Goal: Transaction & Acquisition: Purchase product/service

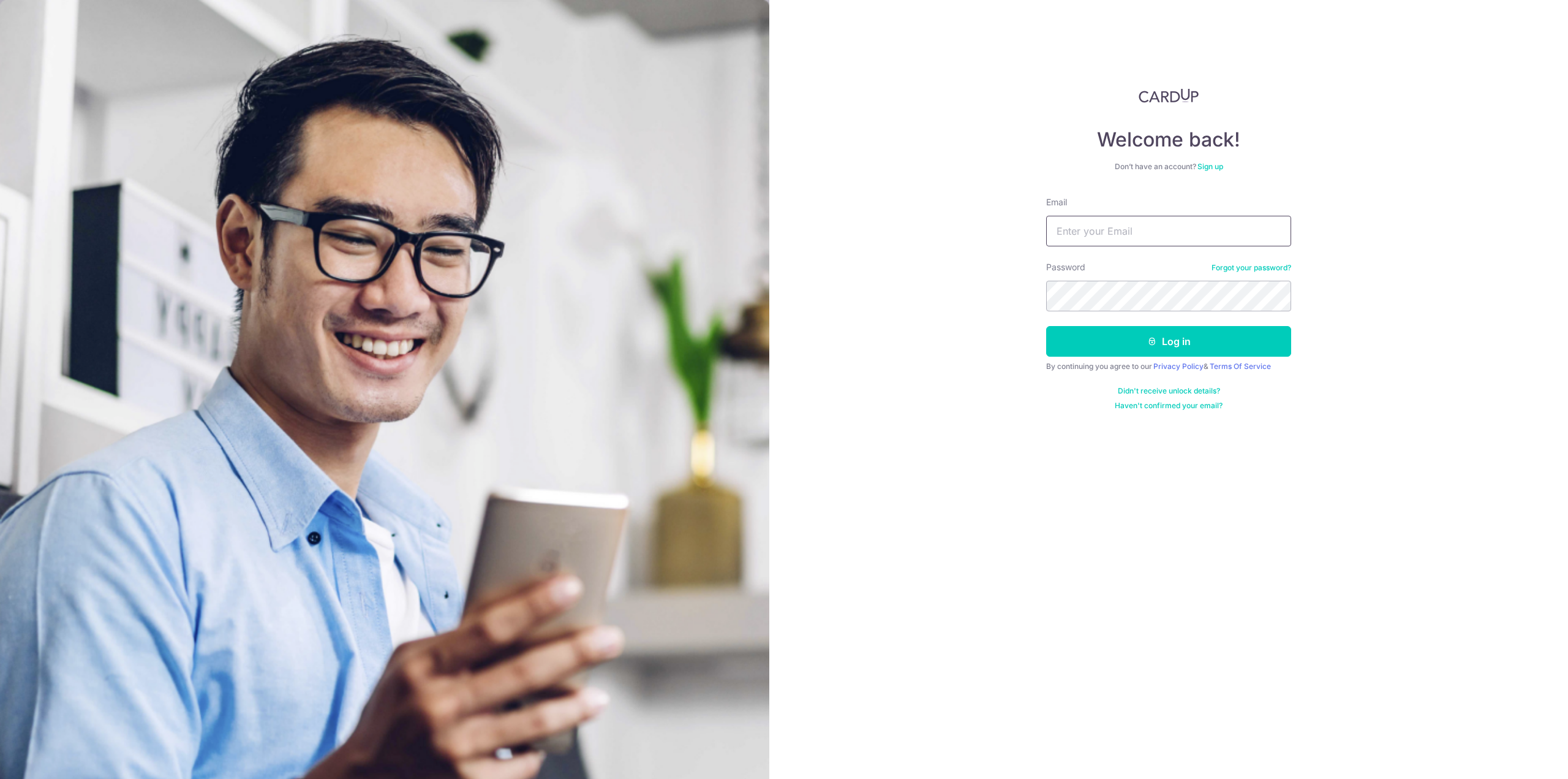
click at [1066, 240] on input "Email" at bounding box center [1168, 231] width 245 height 31
type input "theophilus_x@yahoo.com.sg"
click at [1046, 326] on button "Log in" at bounding box center [1168, 341] width 245 height 31
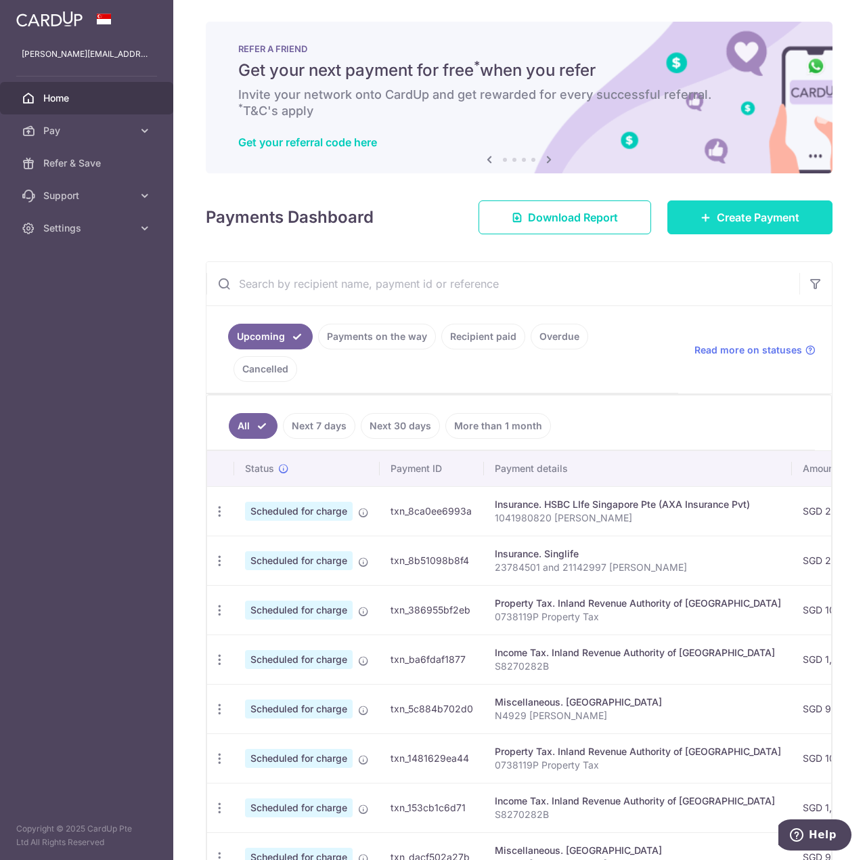
click at [765, 230] on link "Create Payment" at bounding box center [750, 217] width 165 height 34
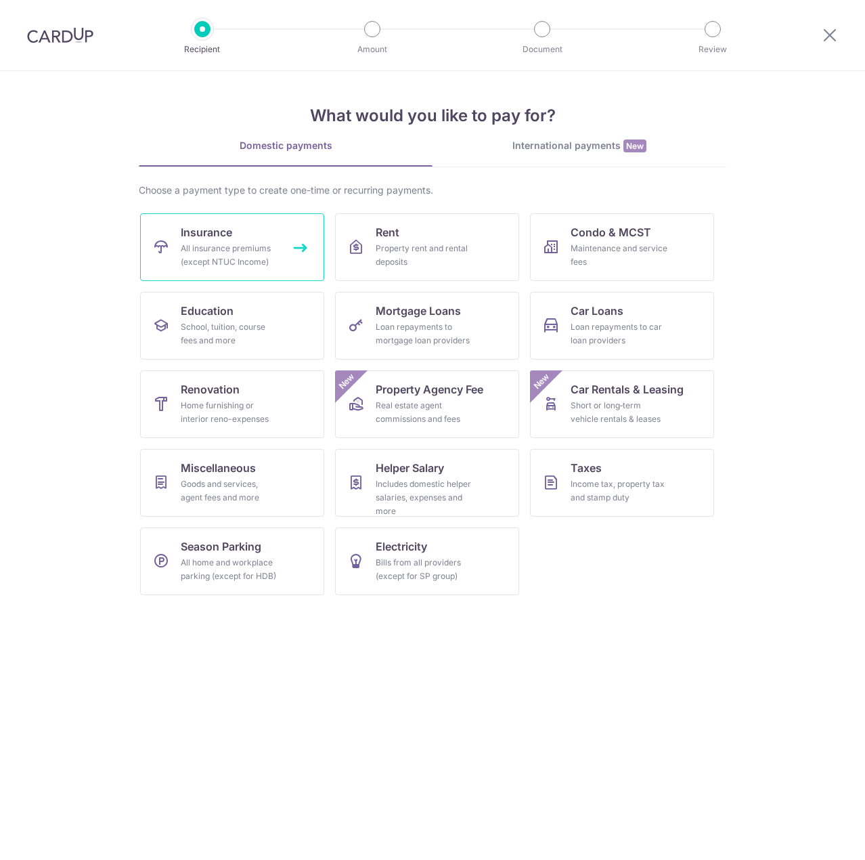
click at [283, 257] on link "Insurance All insurance premiums (except NTUC Income)" at bounding box center [232, 247] width 184 height 68
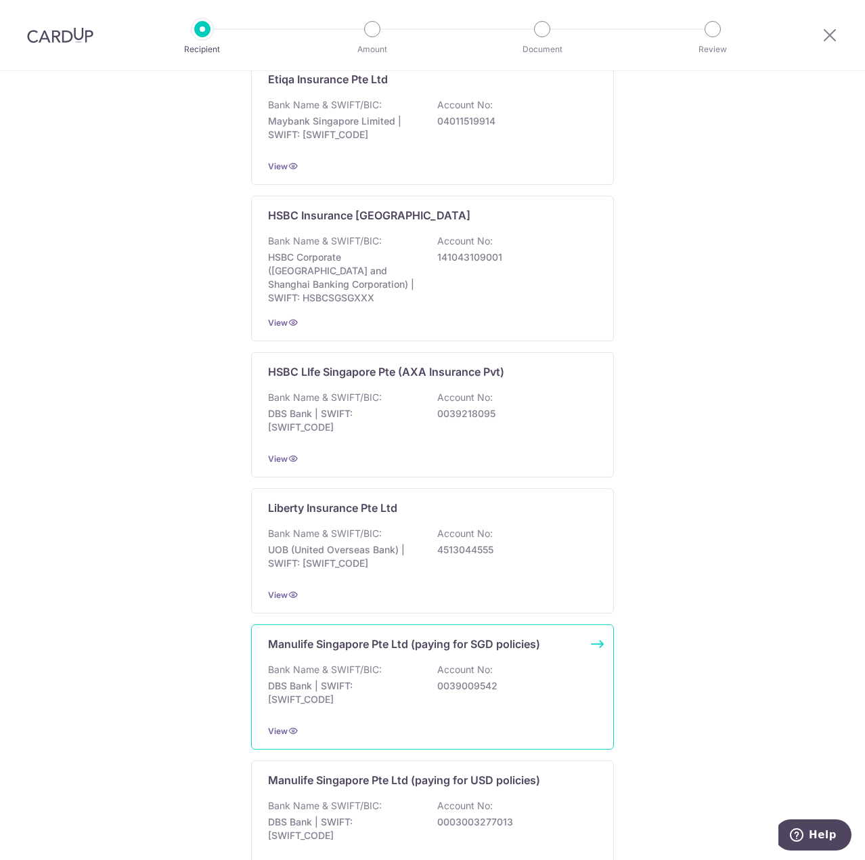
scroll to position [1297, 0]
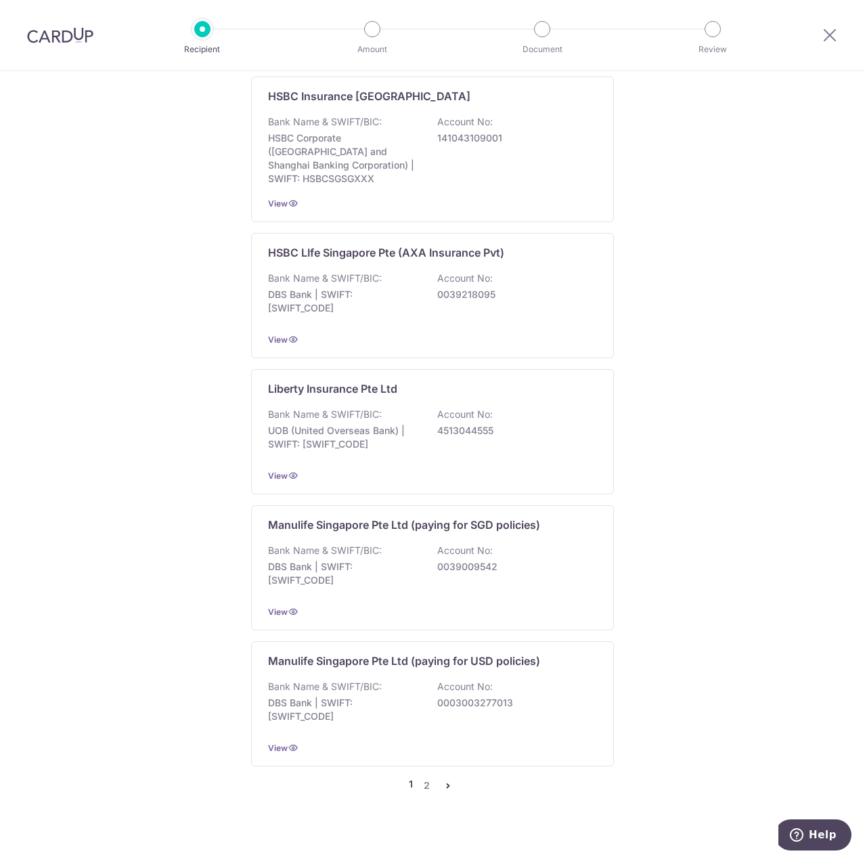
click at [426, 762] on div "Recipient directory (20) CardUp has added commonly-paid recipients below for yo…" at bounding box center [432, 69] width 363 height 1449
click at [425, 777] on link "2" at bounding box center [426, 785] width 16 height 16
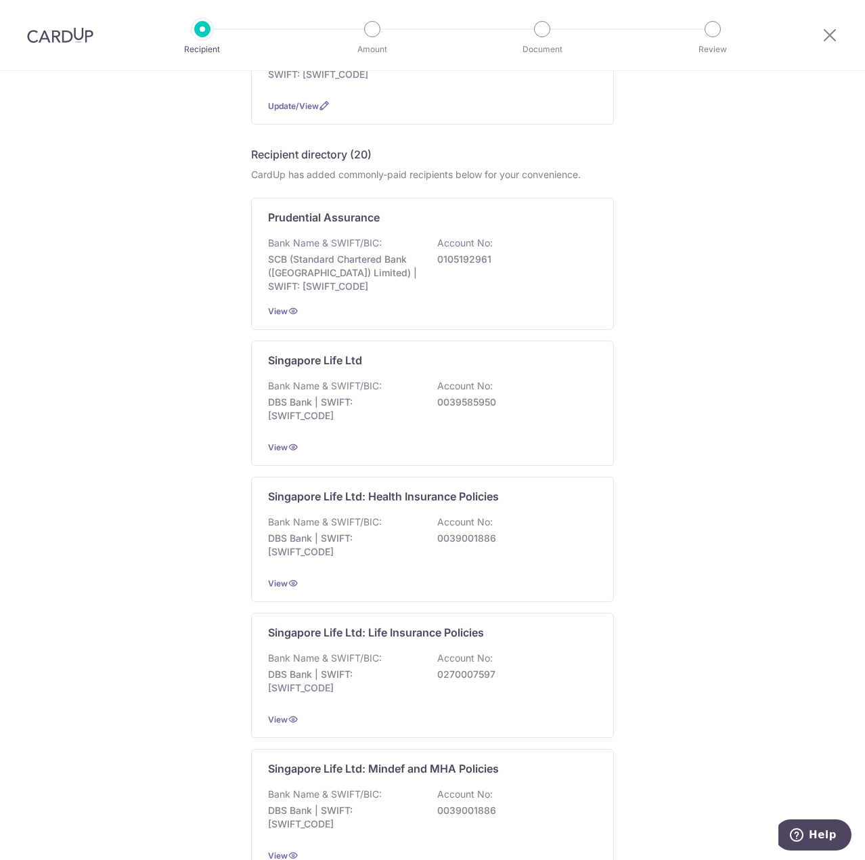
scroll to position [474, 0]
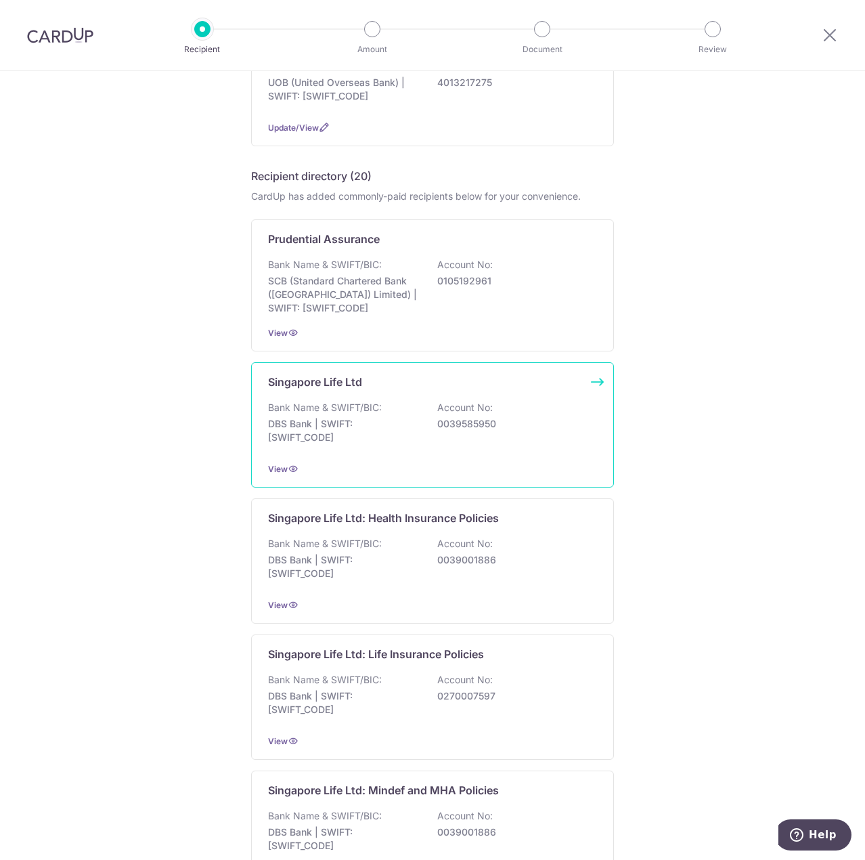
click at [441, 419] on p "0039585950" at bounding box center [513, 424] width 152 height 14
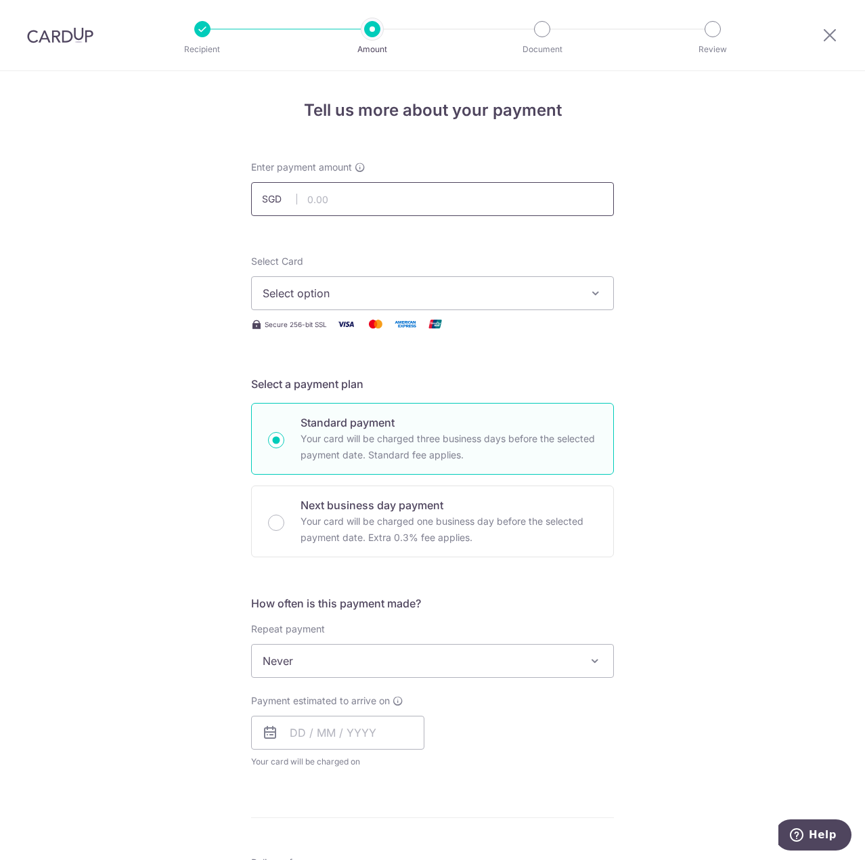
click at [429, 202] on input "text" at bounding box center [432, 199] width 363 height 34
click at [557, 202] on input "2246" at bounding box center [432, 199] width 363 height 34
type input "2,246.00"
click at [460, 261] on div "Select Card Select option Add credit card Your Cards **** 0298 **** 9203" at bounding box center [432, 283] width 363 height 56
click at [457, 292] on span "Select option" at bounding box center [421, 293] width 316 height 16
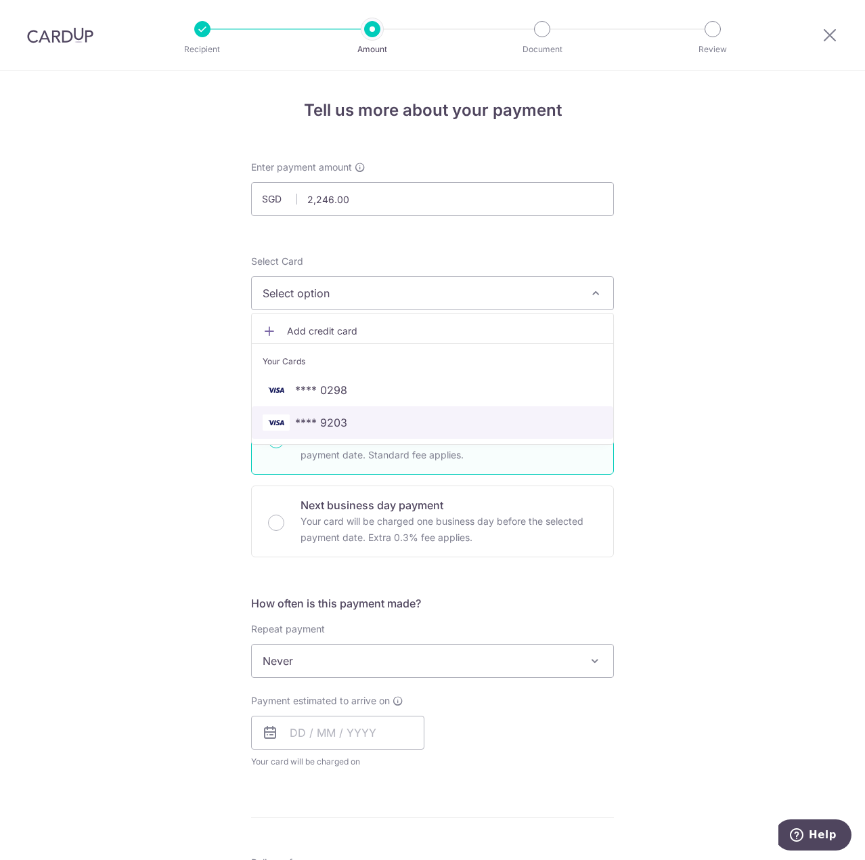
click at [404, 432] on link "**** 9203" at bounding box center [433, 422] width 362 height 33
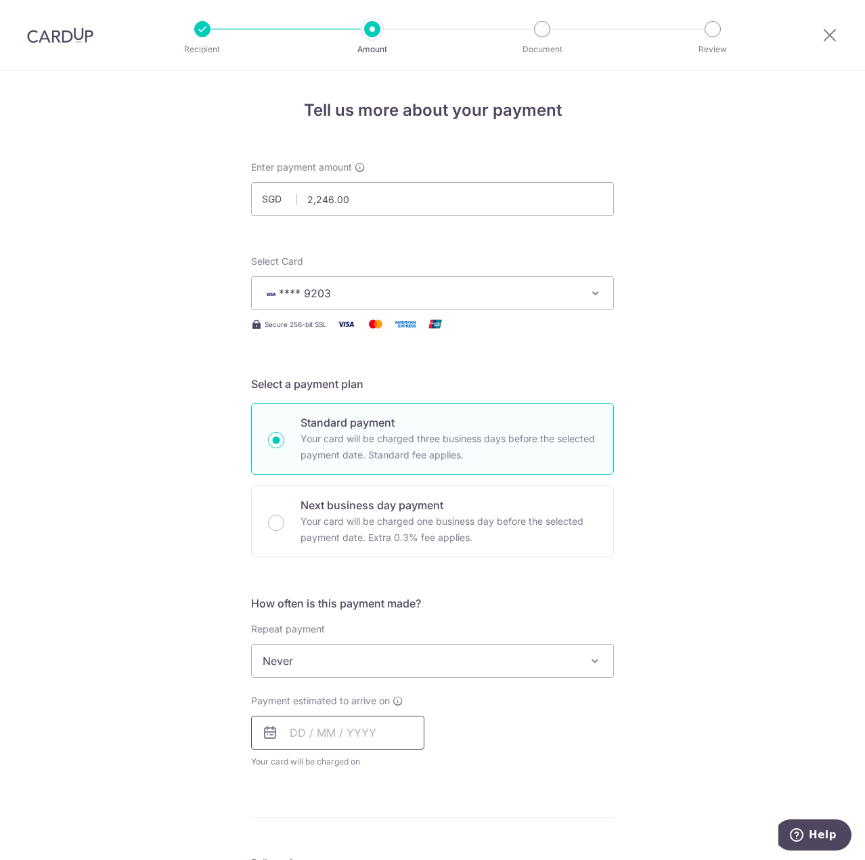
click at [355, 736] on input "text" at bounding box center [337, 733] width 173 height 34
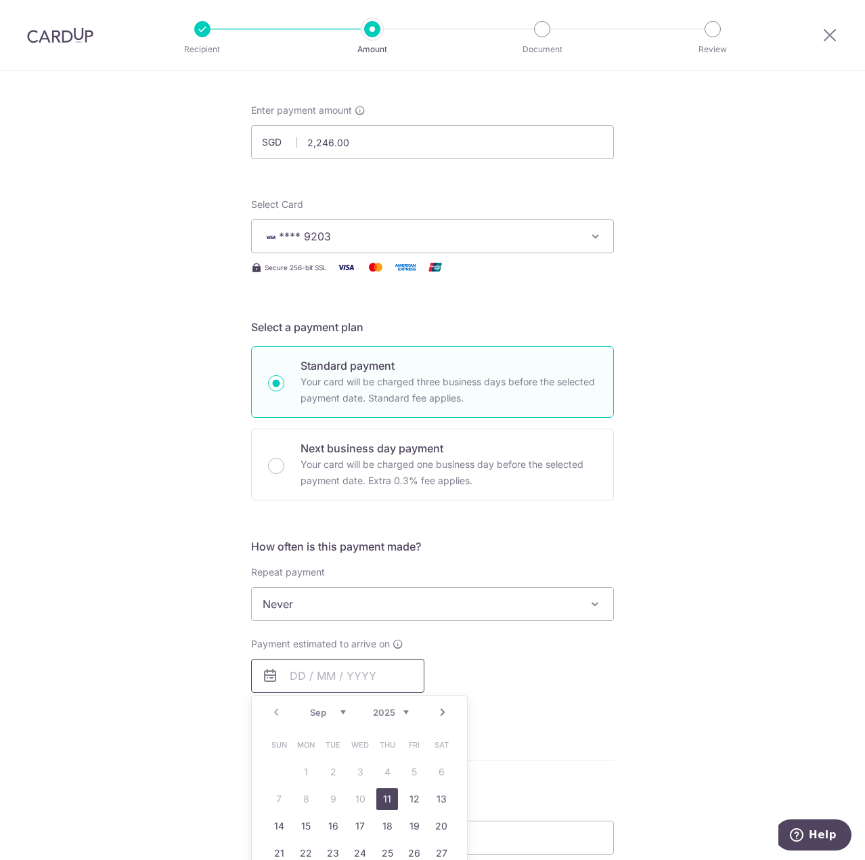
scroll to position [135, 0]
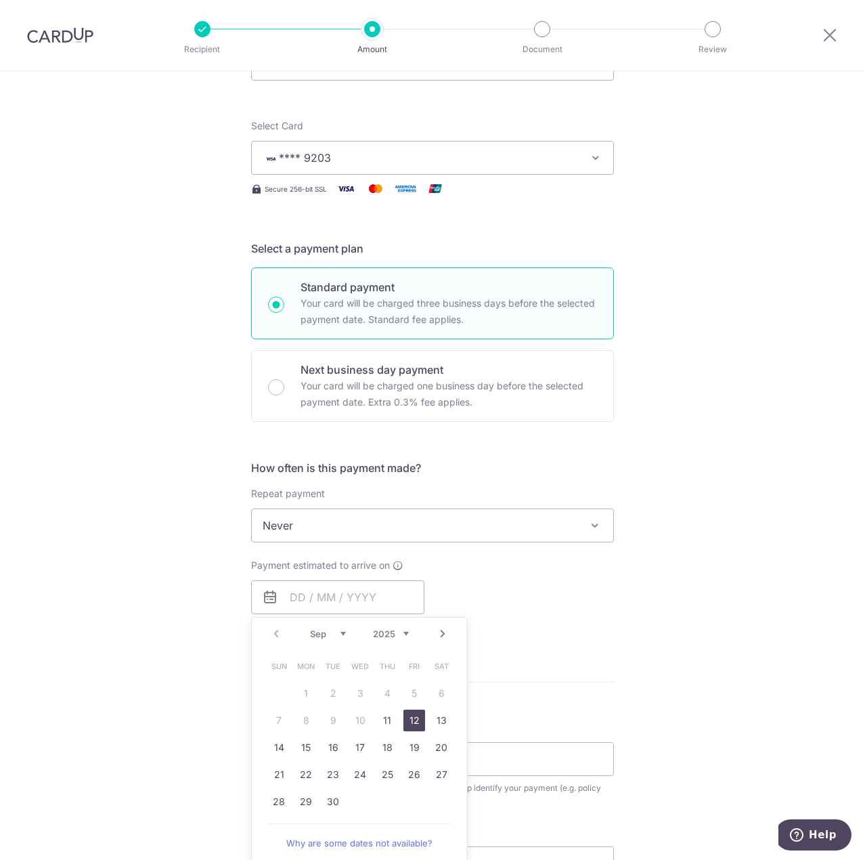
click at [418, 723] on link "12" at bounding box center [415, 721] width 22 height 22
type input "12/09/2025"
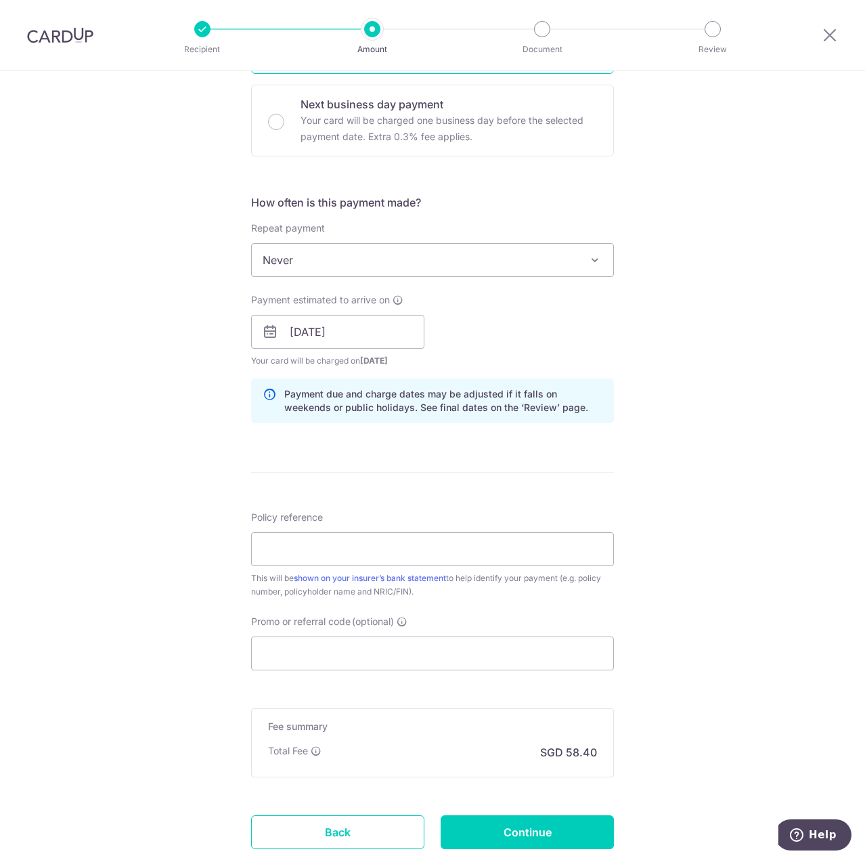
scroll to position [406, 0]
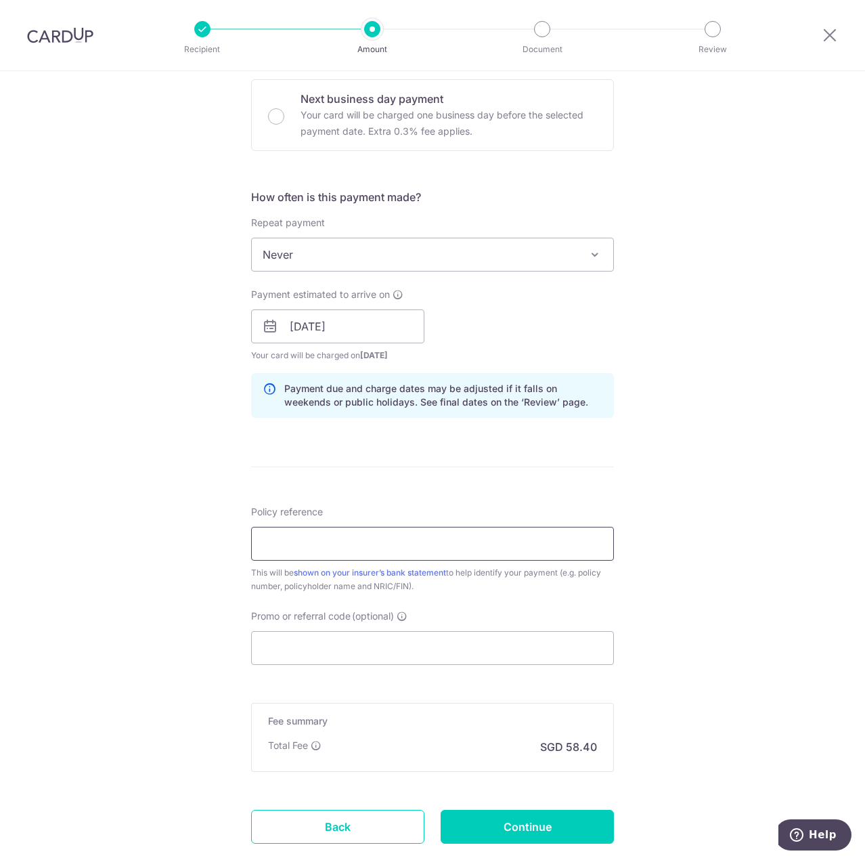
click at [531, 550] on input "Policy reference" at bounding box center [432, 544] width 363 height 34
type input "25222904 Ngu Chi Yong"
click at [477, 658] on input "Promo or referral code (optional)" at bounding box center [432, 648] width 363 height 34
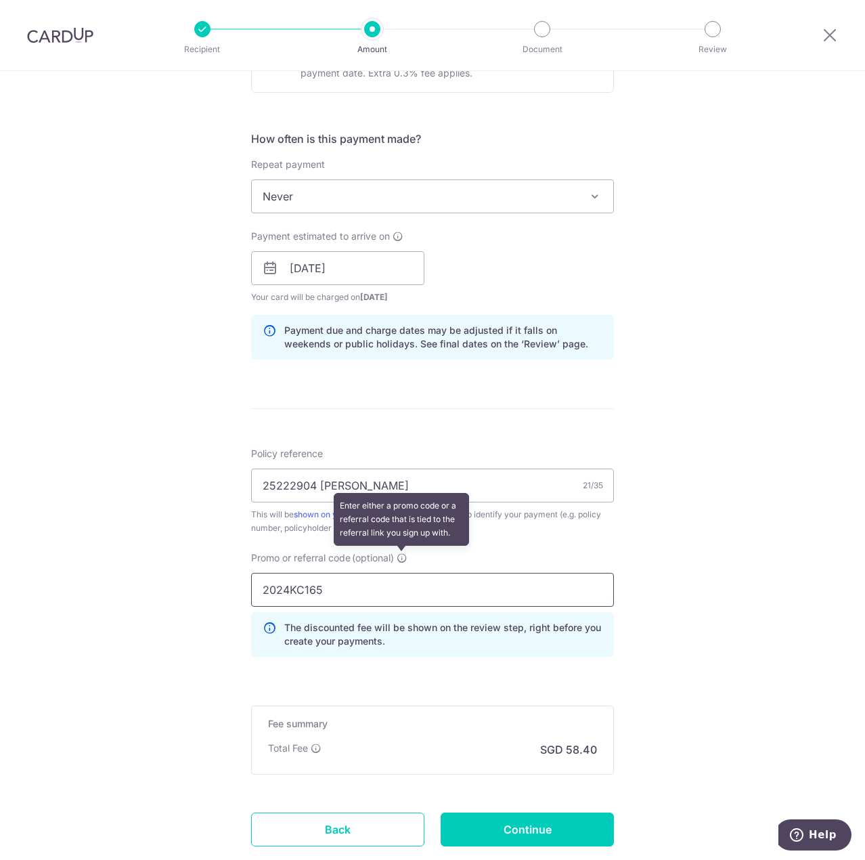
scroll to position [553, 0]
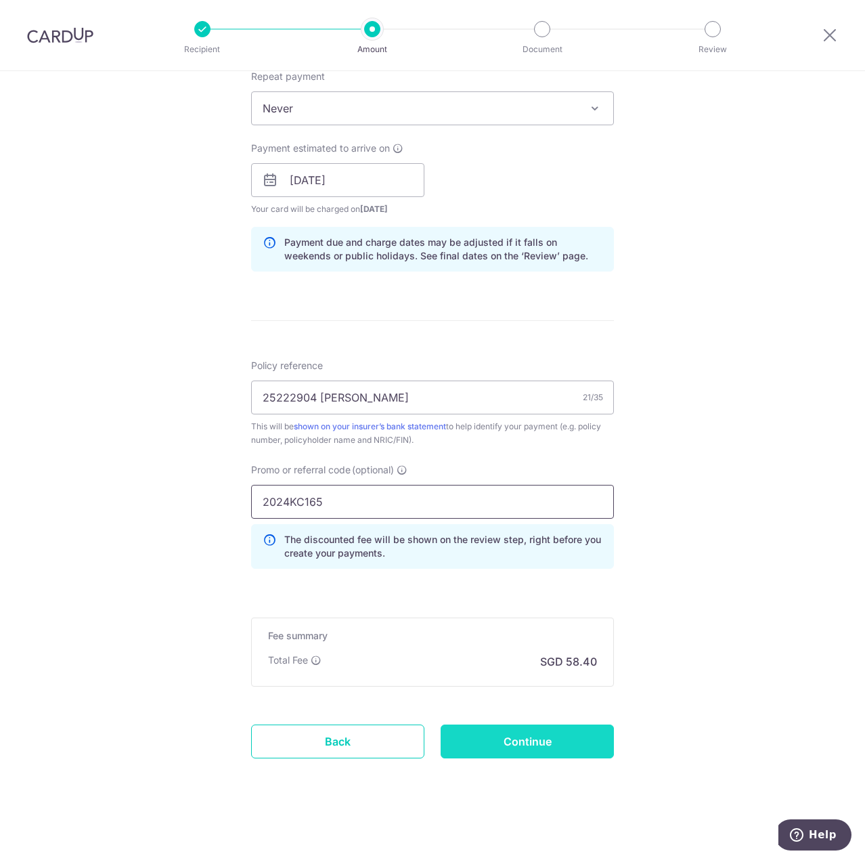
type input "2024KC165"
click at [544, 734] on input "Continue" at bounding box center [527, 742] width 173 height 34
type input "Create Schedule"
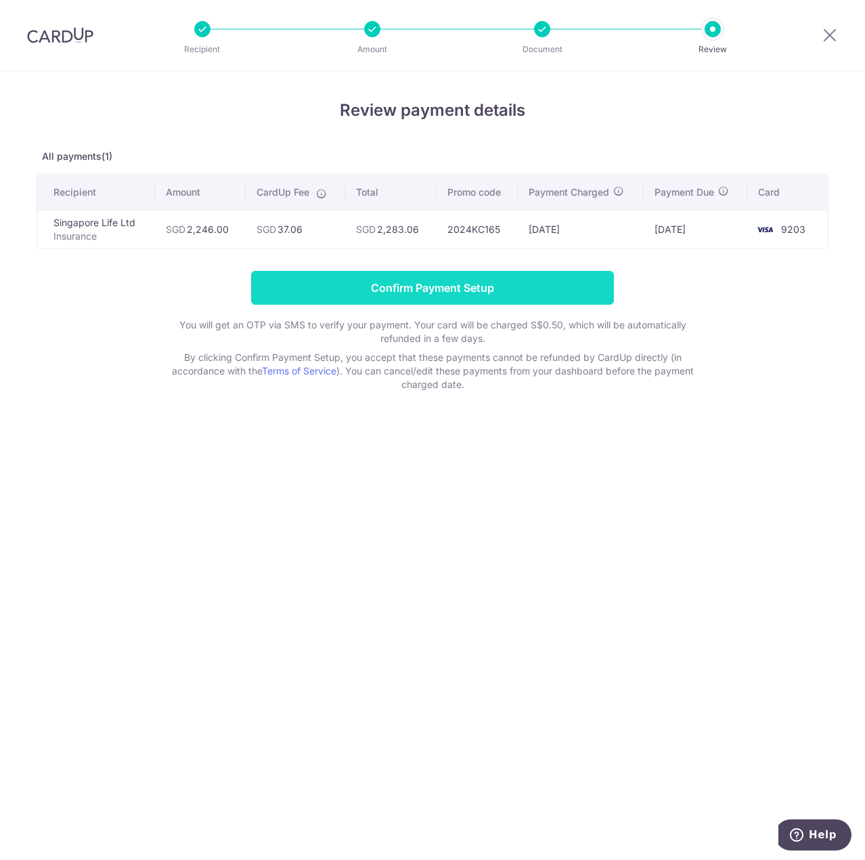
click at [493, 280] on input "Confirm Payment Setup" at bounding box center [432, 288] width 363 height 34
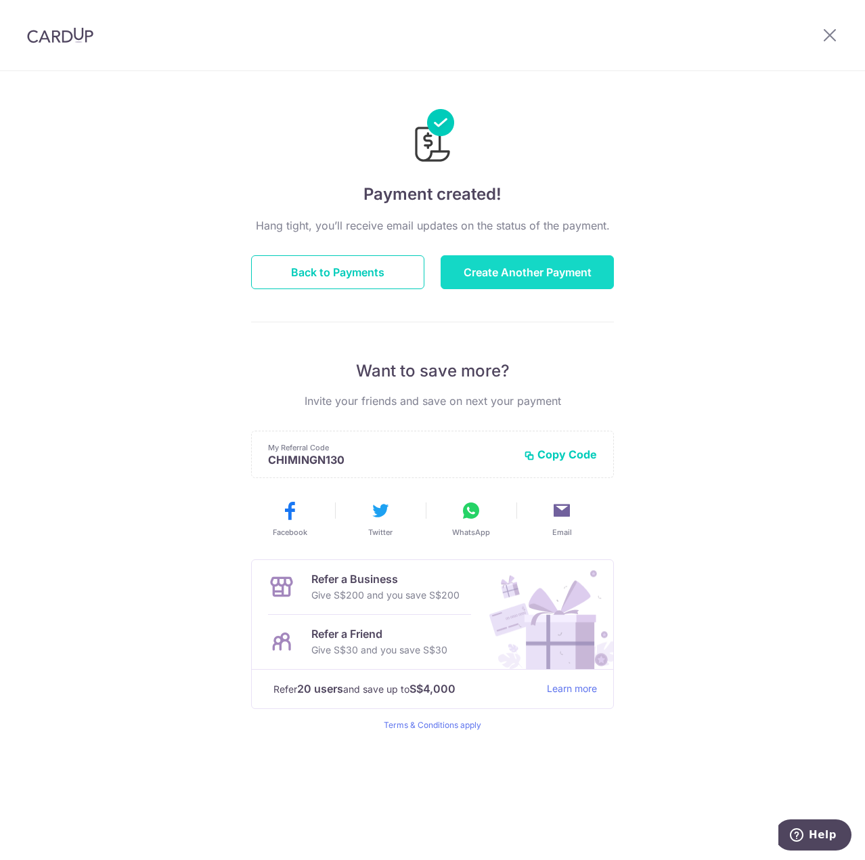
click at [519, 272] on button "Create Another Payment" at bounding box center [527, 272] width 173 height 34
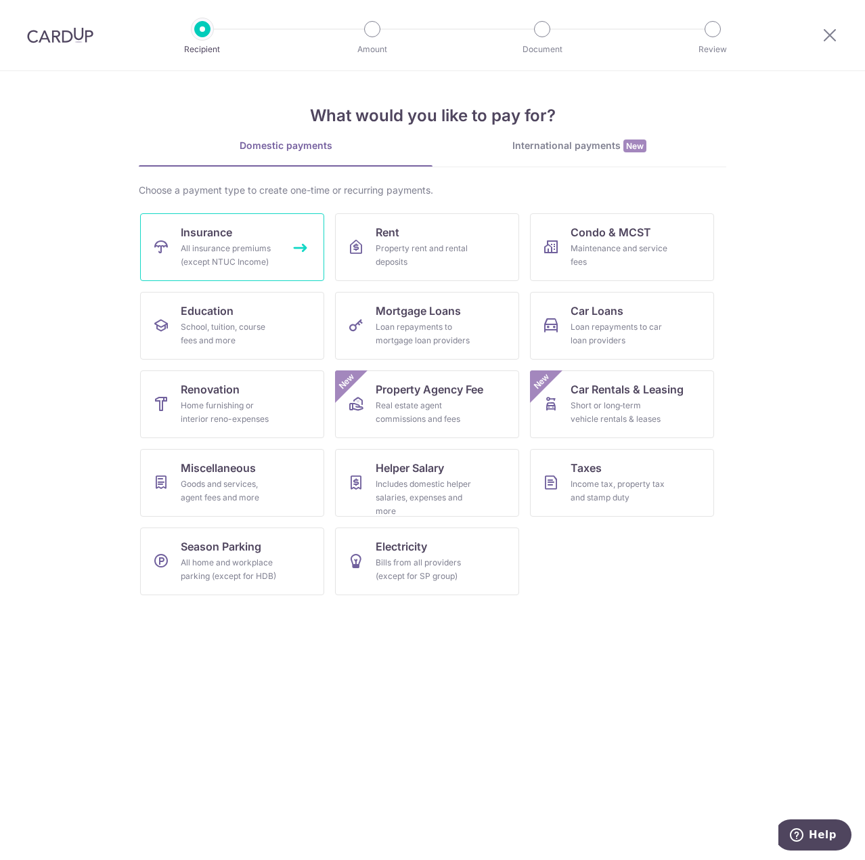
click at [255, 273] on link "Insurance All insurance premiums (except NTUC Income)" at bounding box center [232, 247] width 184 height 68
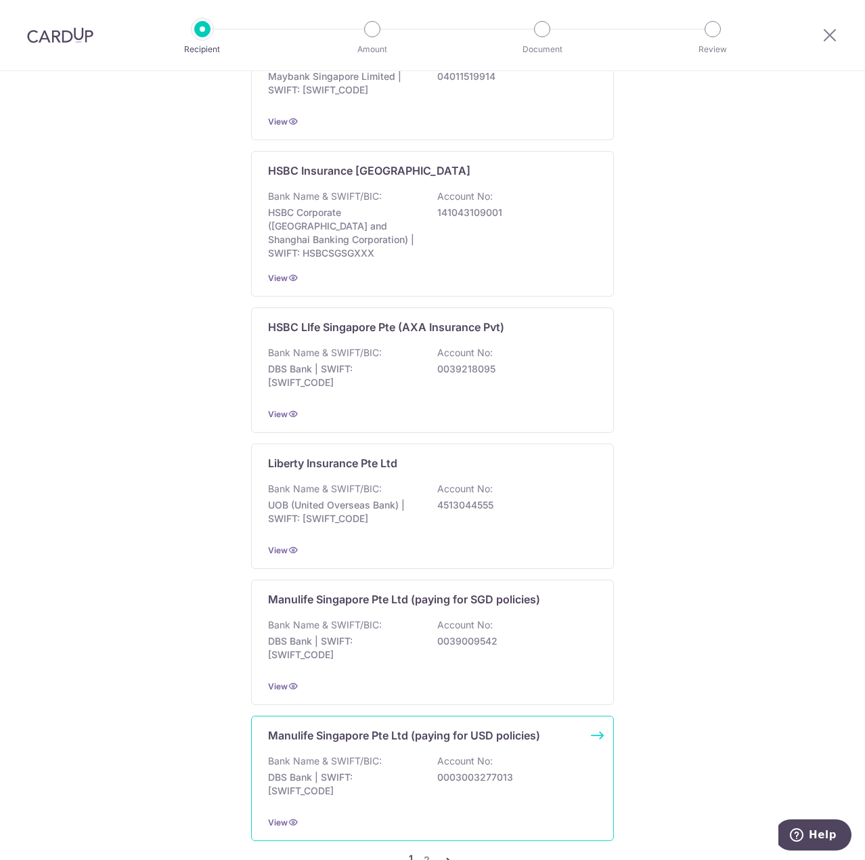
scroll to position [1297, 0]
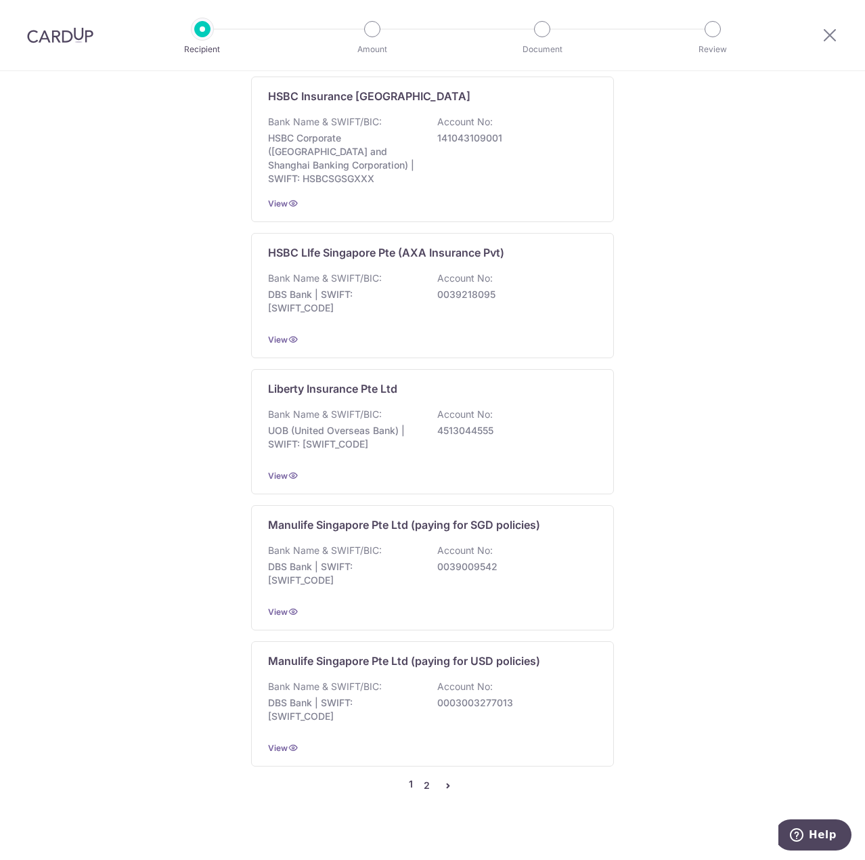
click at [431, 777] on link "2" at bounding box center [426, 785] width 16 height 16
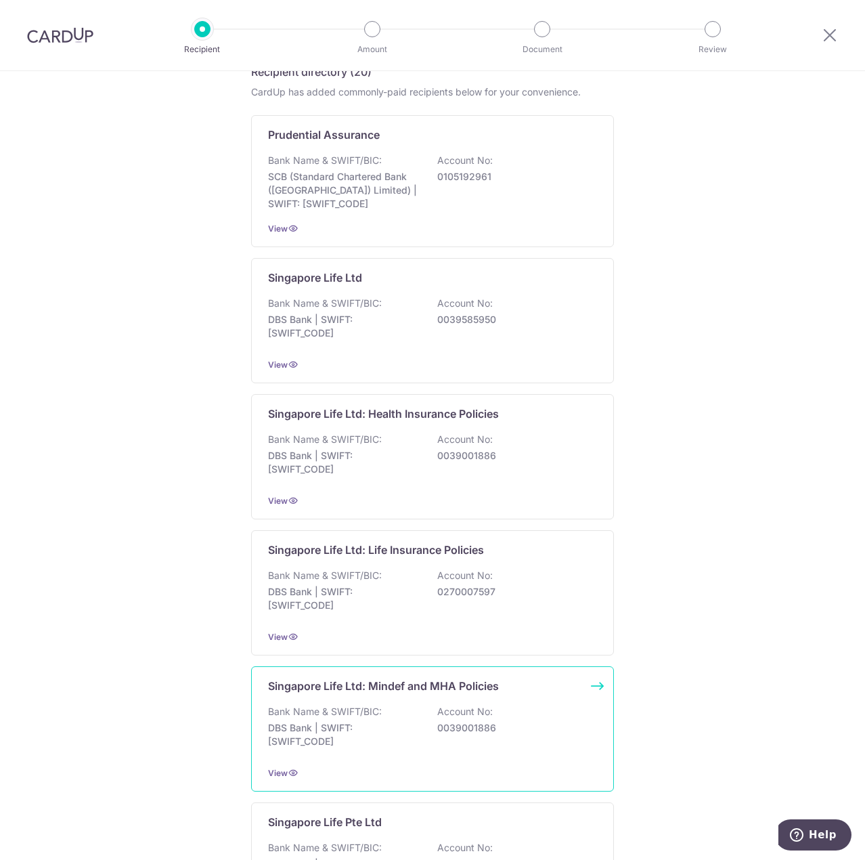
scroll to position [609, 0]
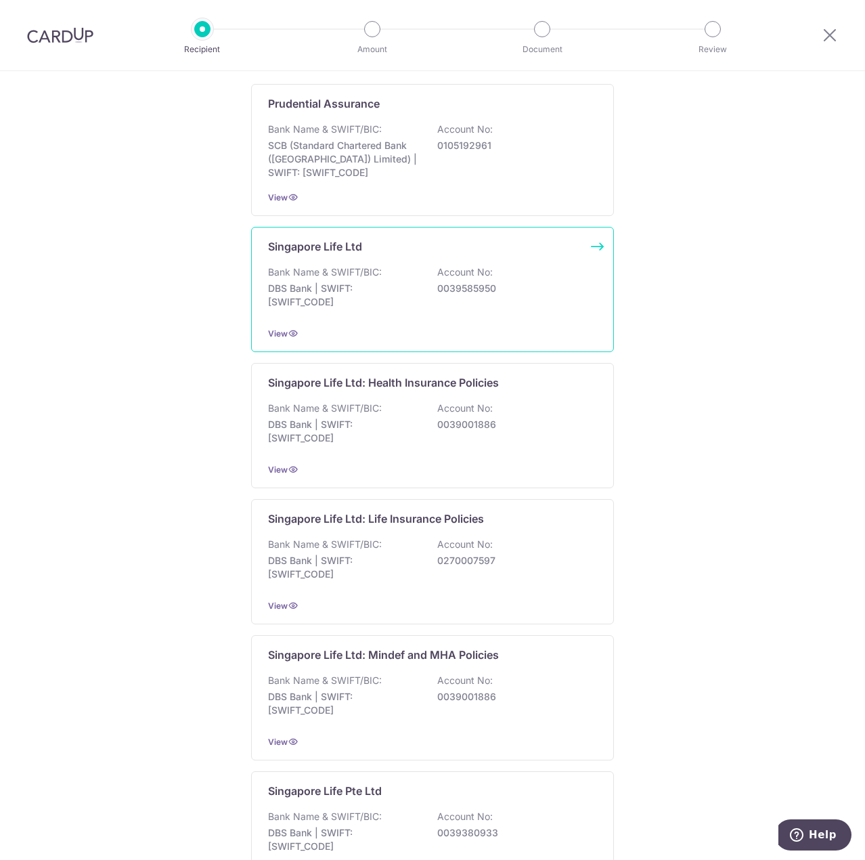
click at [513, 312] on div "Bank Name & SWIFT/BIC: DBS Bank | SWIFT: [SWIFT_CODE] Account No: 0039585950" at bounding box center [432, 290] width 329 height 50
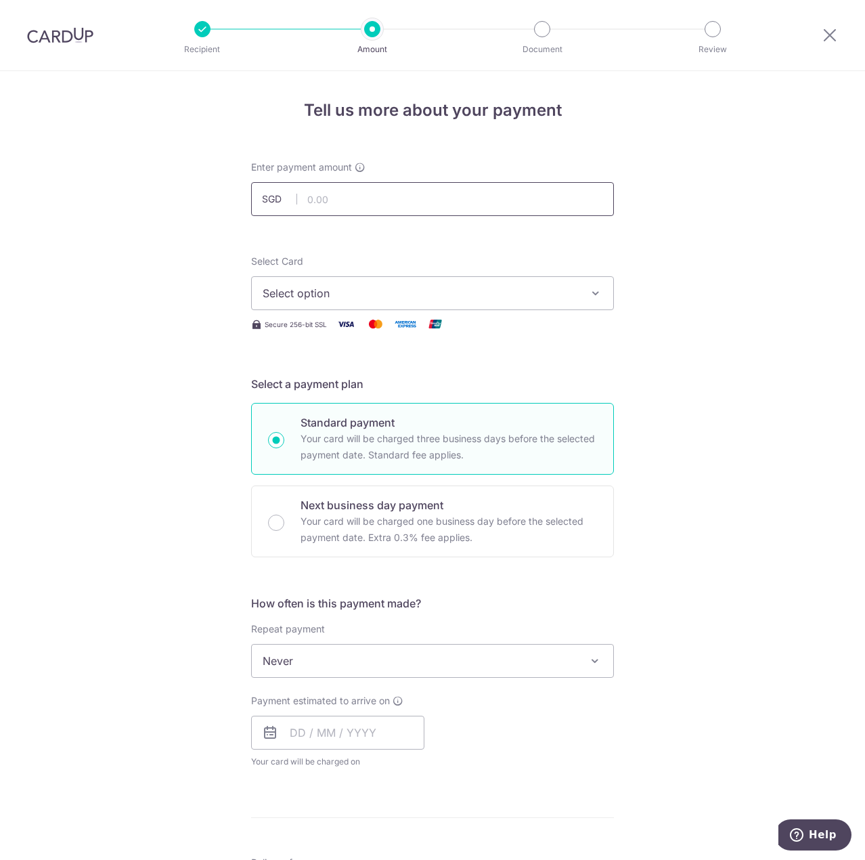
click at [427, 203] on input "text" at bounding box center [432, 199] width 363 height 34
type input "429.00"
click at [497, 312] on div "Select Card Select option Add credit card Your Cards **** 0298 **** 9203 Secure…" at bounding box center [432, 294] width 363 height 78
click at [502, 301] on button "Select option" at bounding box center [432, 293] width 363 height 34
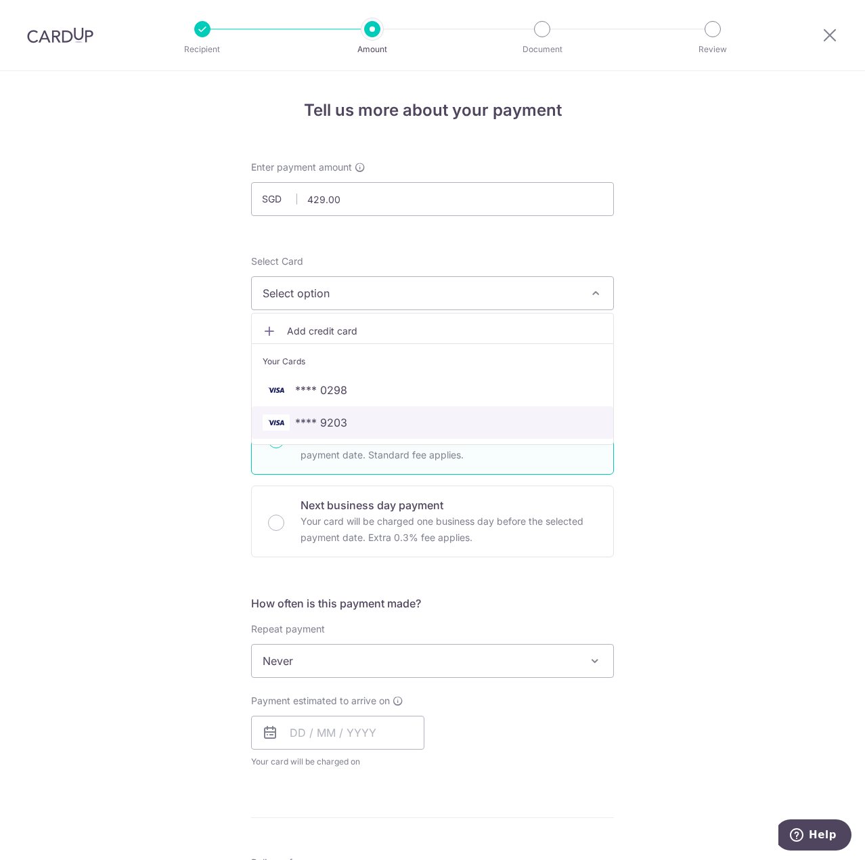
click at [431, 425] on span "**** 9203" at bounding box center [433, 422] width 340 height 16
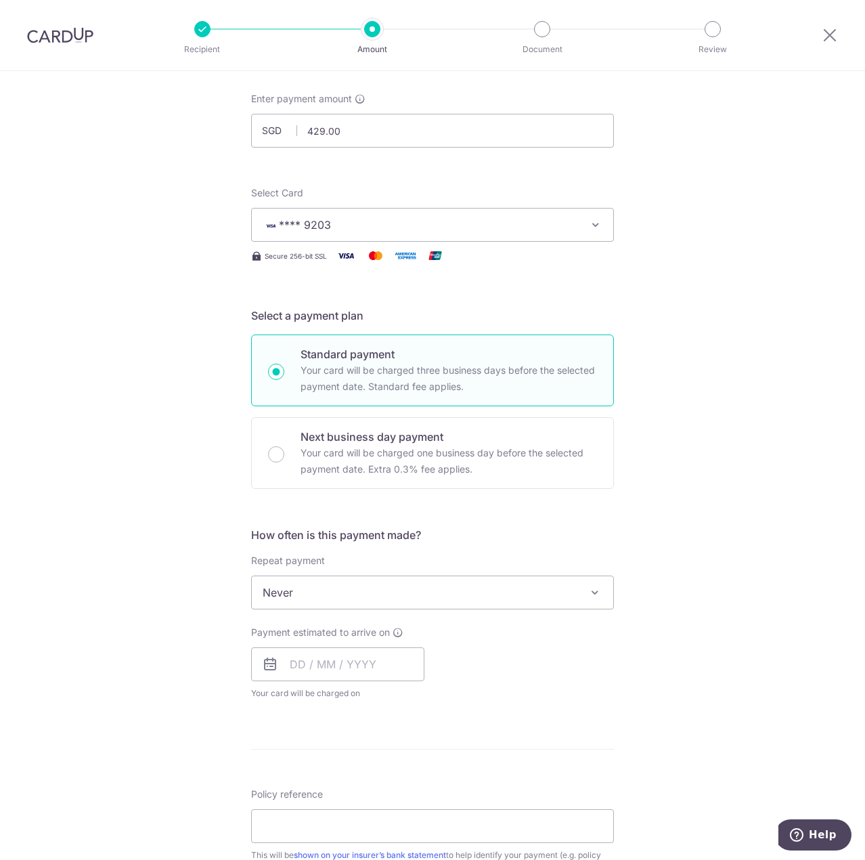
scroll to position [203, 0]
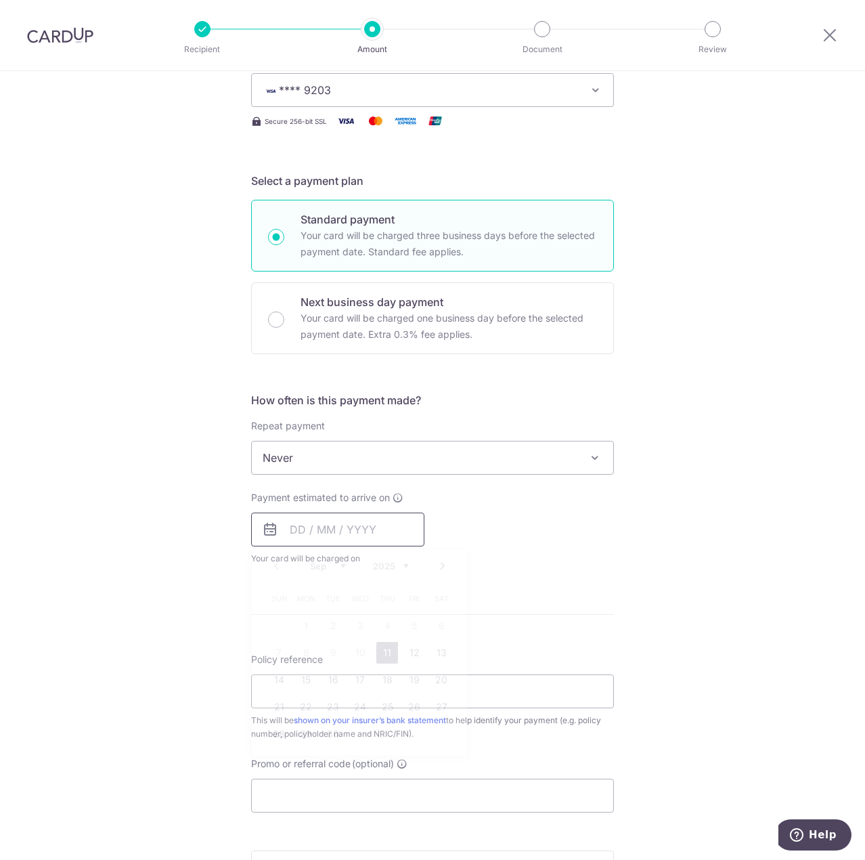
click at [381, 525] on input "text" at bounding box center [337, 530] width 173 height 34
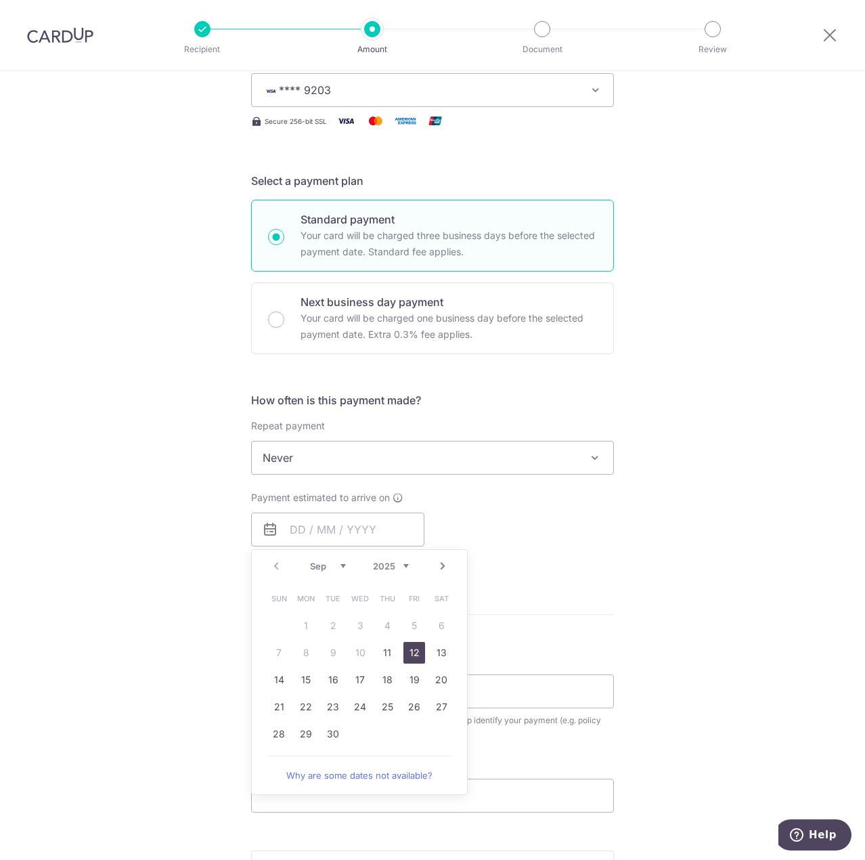
click at [410, 657] on link "12" at bounding box center [415, 653] width 22 height 22
type input "[DATE]"
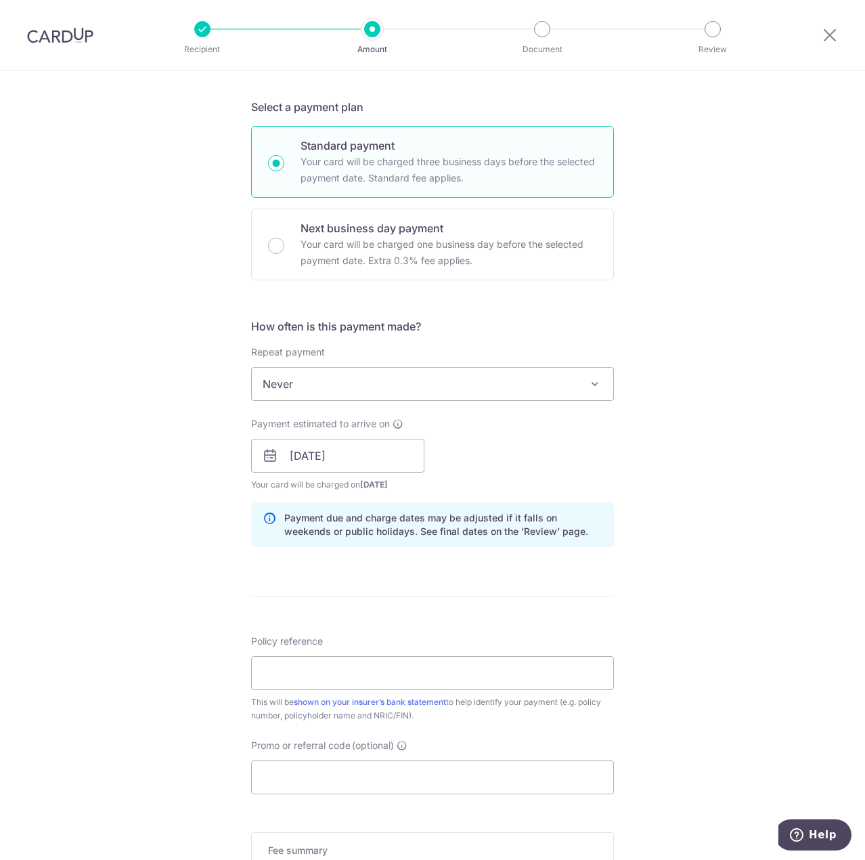
scroll to position [406, 0]
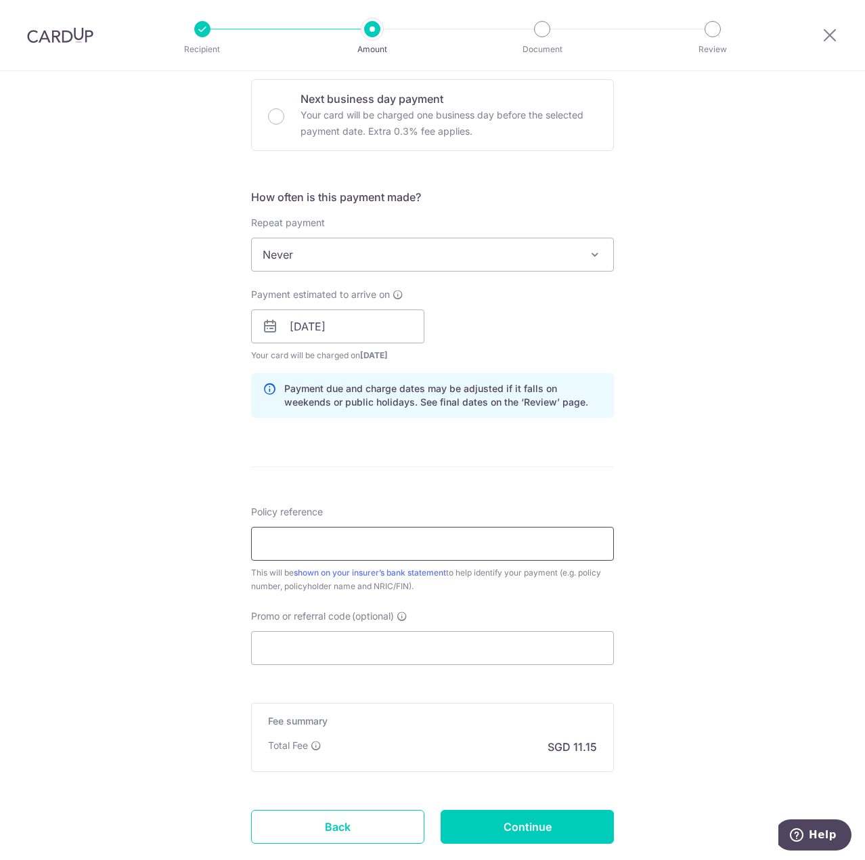
click at [563, 551] on input "Policy reference" at bounding box center [432, 544] width 363 height 34
type input "25222898 [PERSON_NAME]"
click at [475, 664] on input "Promo or referral code (optional)" at bounding box center [432, 648] width 363 height 34
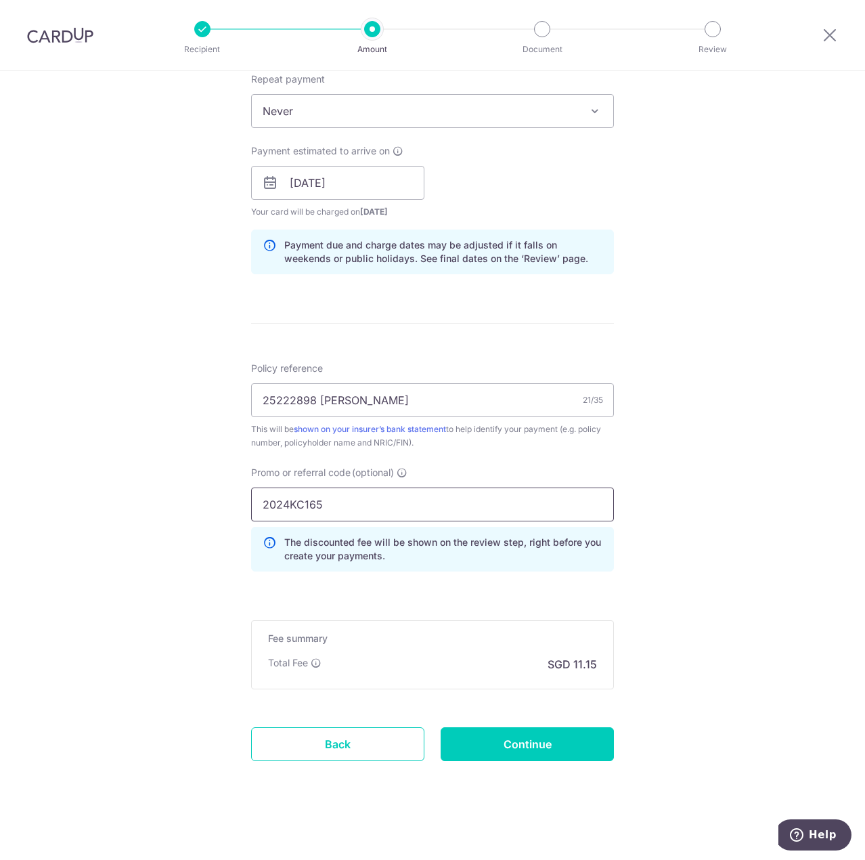
scroll to position [553, 0]
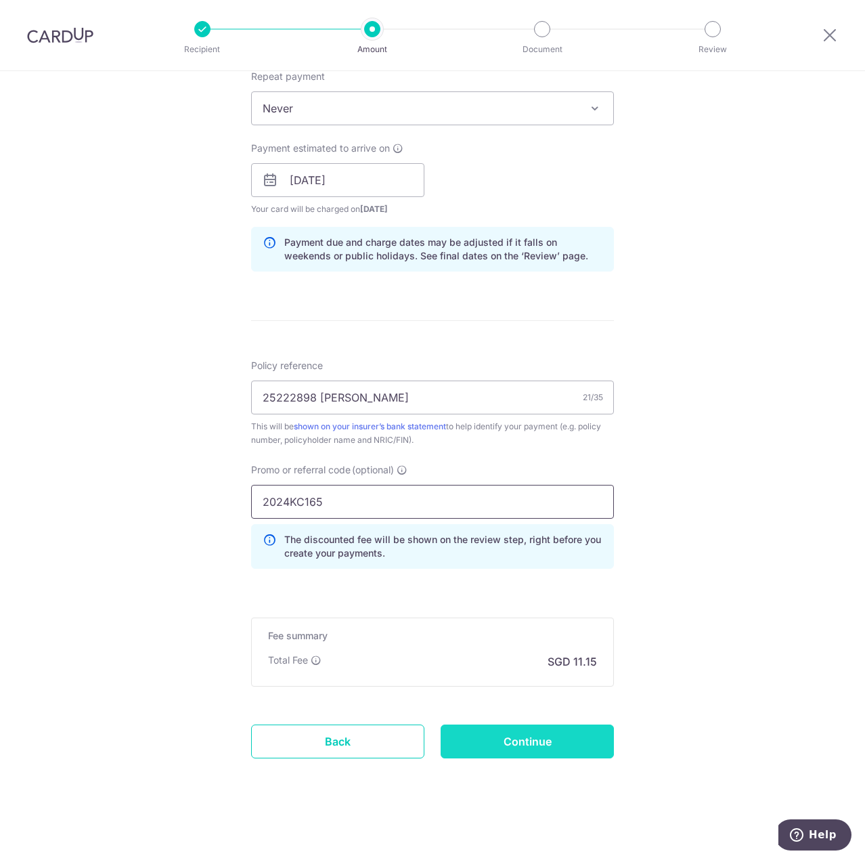
type input "2024KC165"
click at [575, 746] on input "Continue" at bounding box center [527, 742] width 173 height 34
type input "Create Schedule"
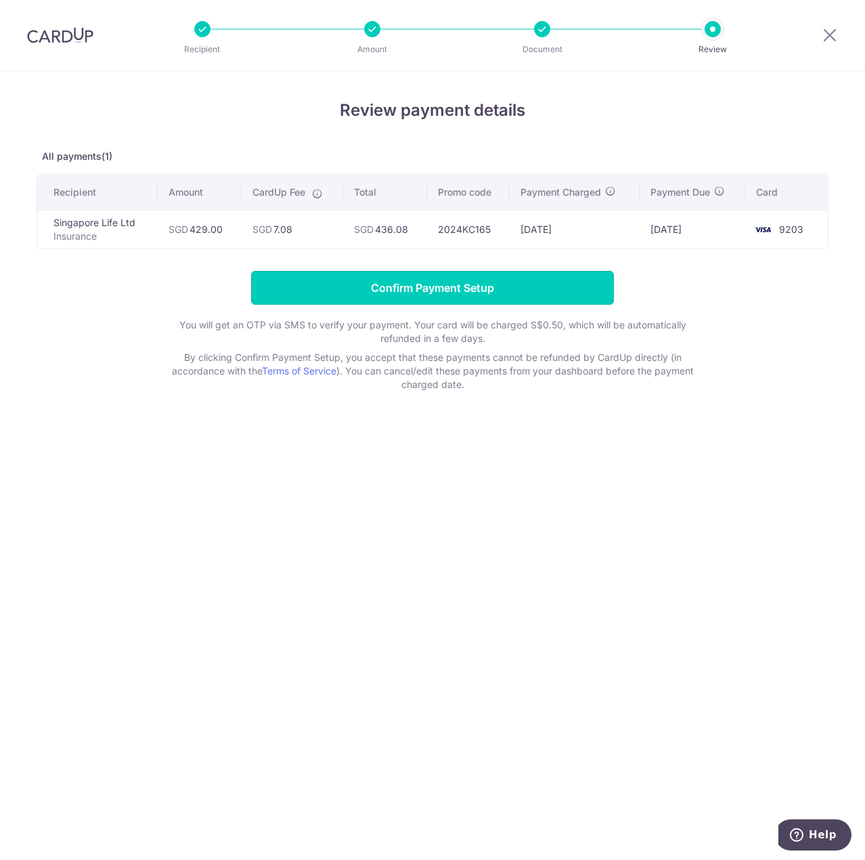
click at [430, 298] on input "Confirm Payment Setup" at bounding box center [432, 288] width 363 height 34
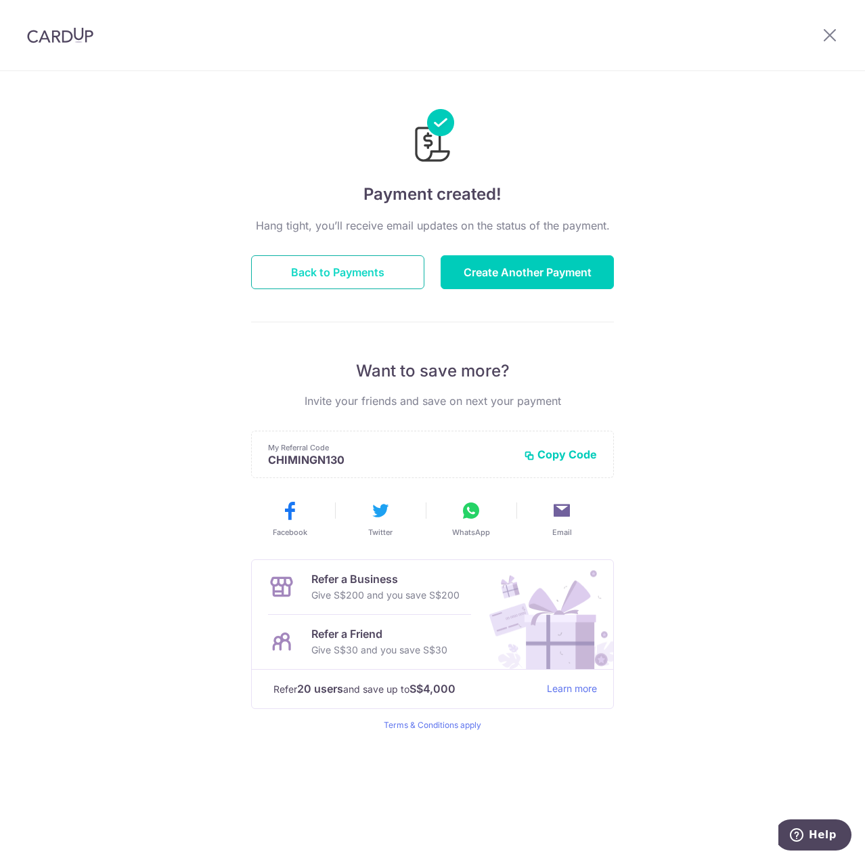
click at [379, 266] on button "Back to Payments" at bounding box center [337, 272] width 173 height 34
